Goal: Information Seeking & Learning: Understand process/instructions

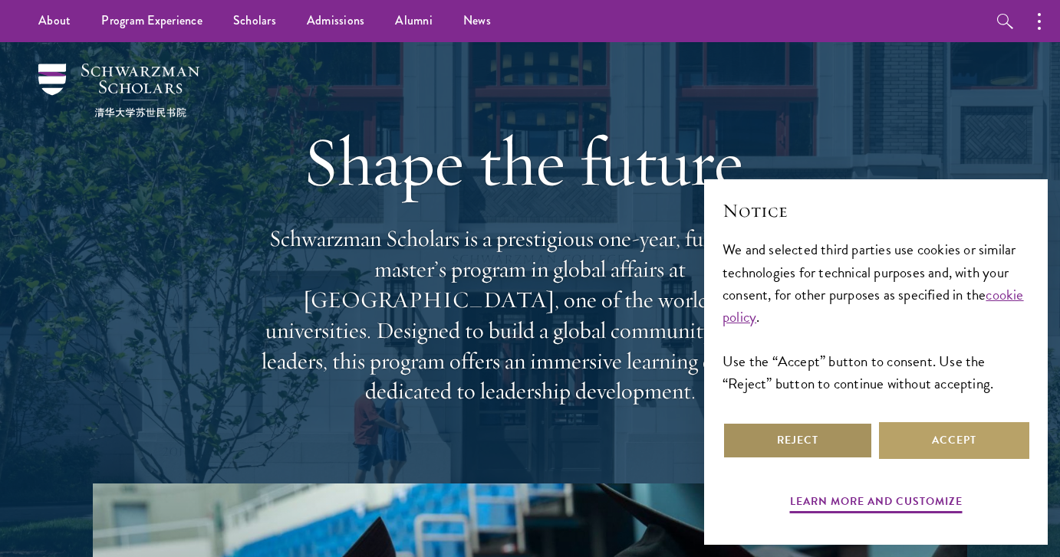
click at [804, 442] on button "Reject" at bounding box center [797, 441] width 150 height 37
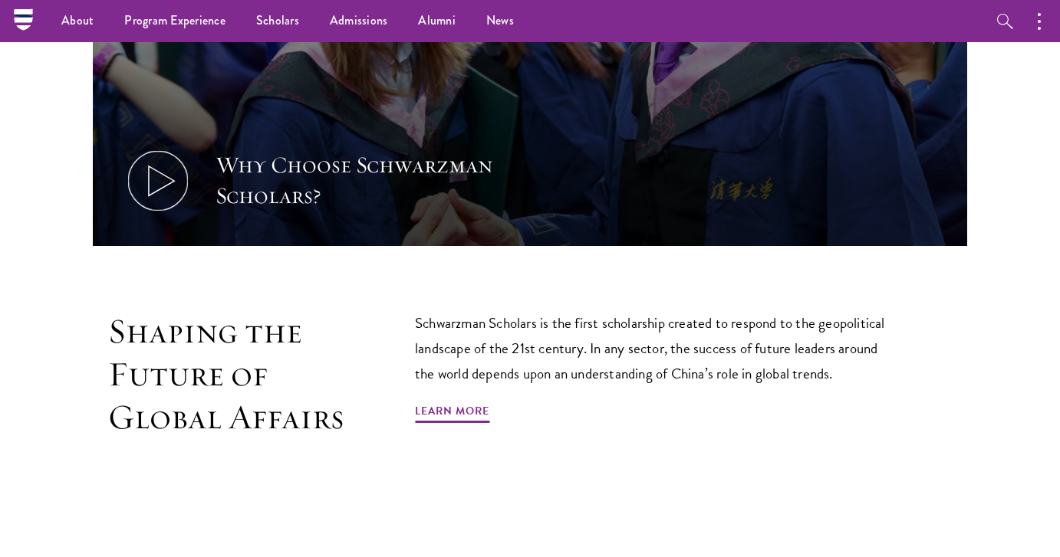
scroll to position [704, 0]
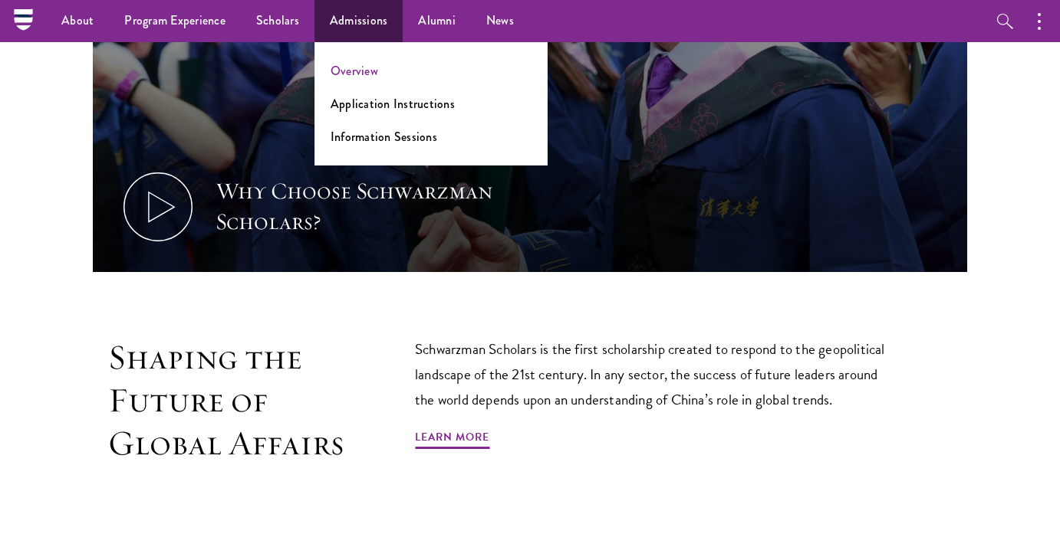
click at [338, 69] on link "Overview" at bounding box center [354, 71] width 48 height 18
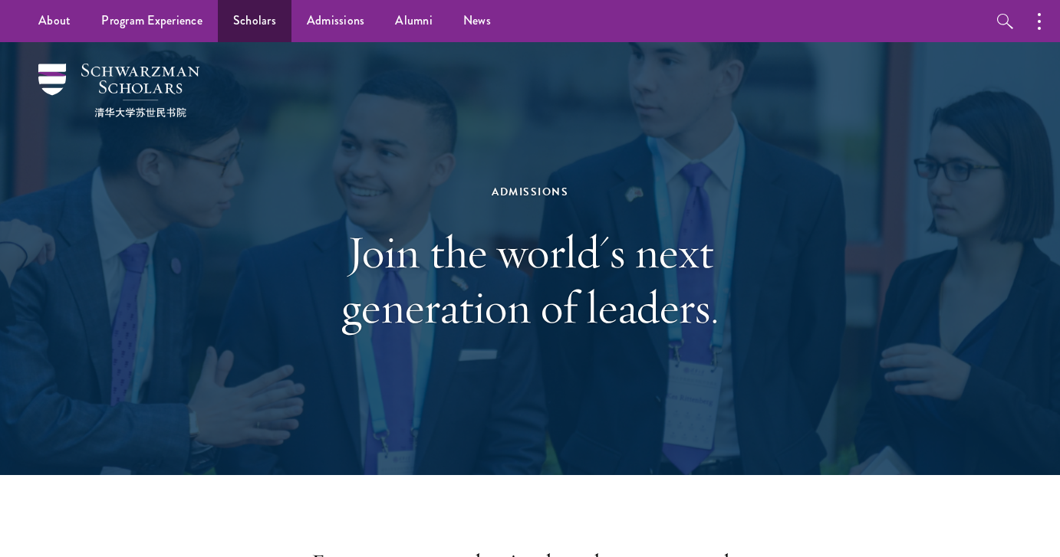
click at [251, 19] on link "Scholars" at bounding box center [255, 21] width 74 height 42
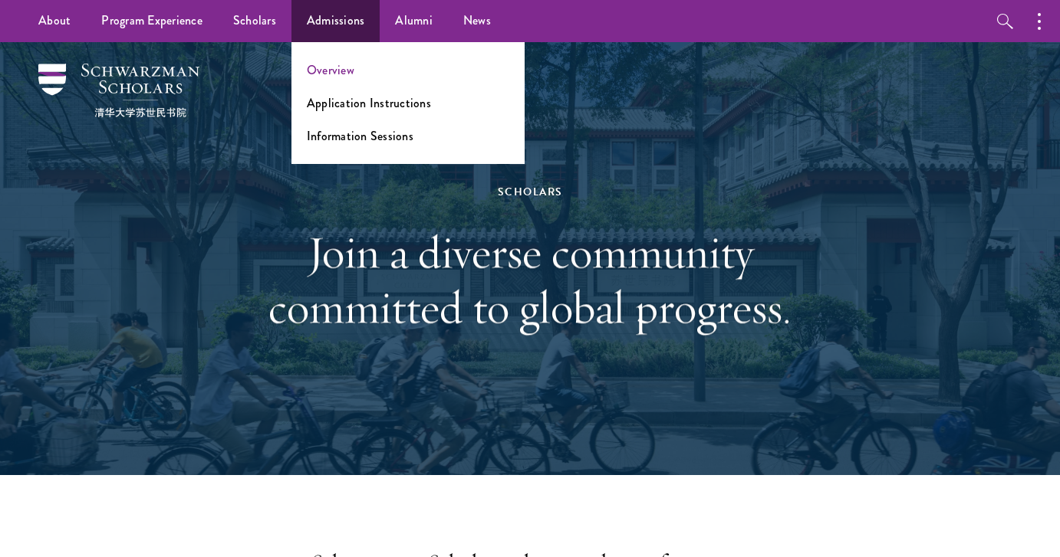
click at [327, 70] on link "Overview" at bounding box center [331, 70] width 48 height 18
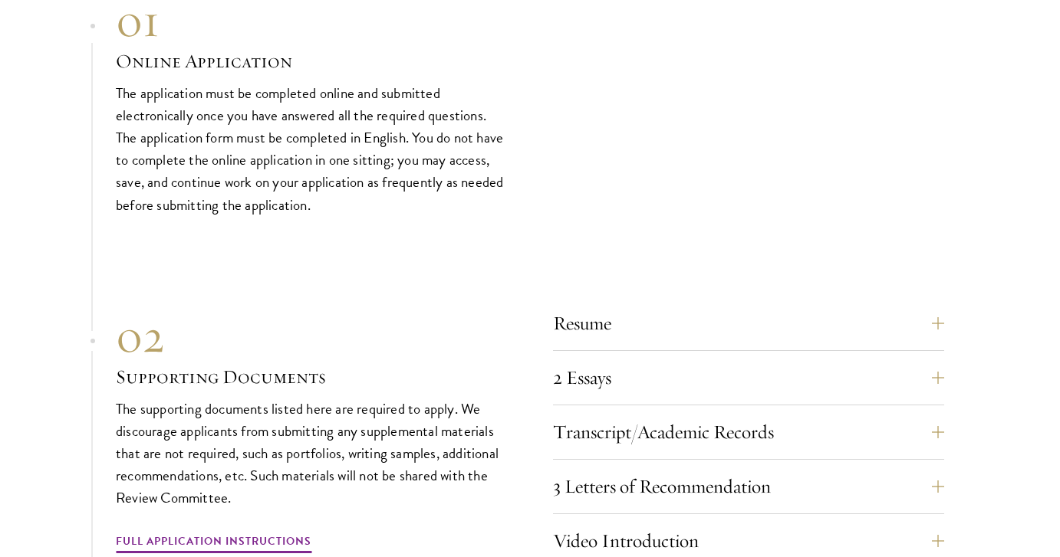
scroll to position [4581, 0]
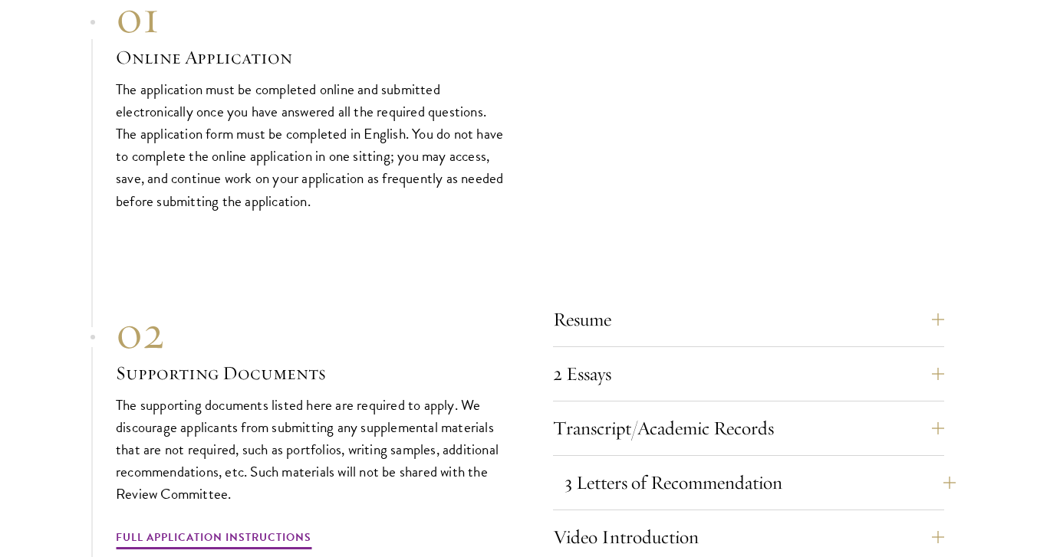
click at [690, 465] on button "3 Letters of Recommendation" at bounding box center [759, 483] width 391 height 37
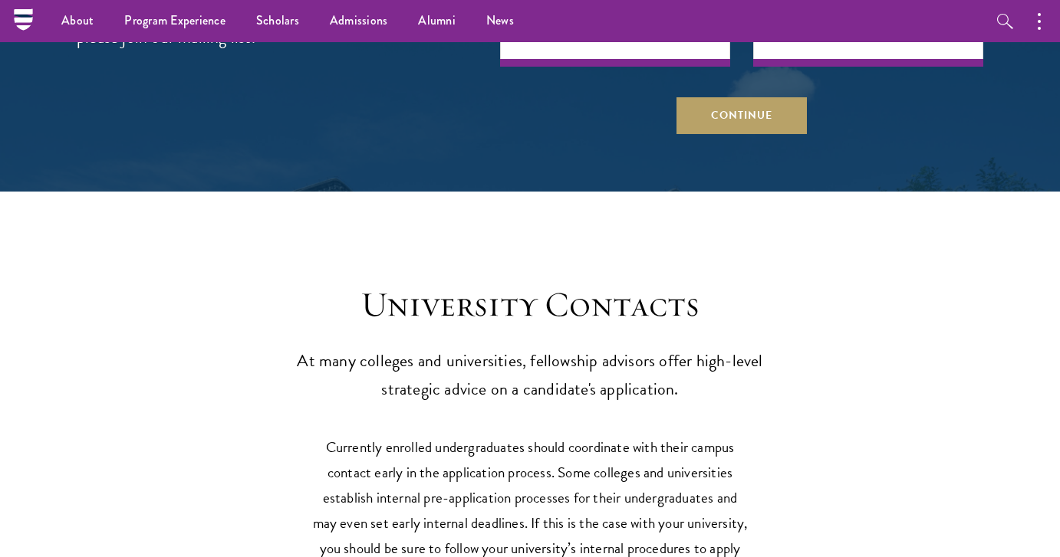
scroll to position [6426, 0]
